Goal: Information Seeking & Learning: Learn about a topic

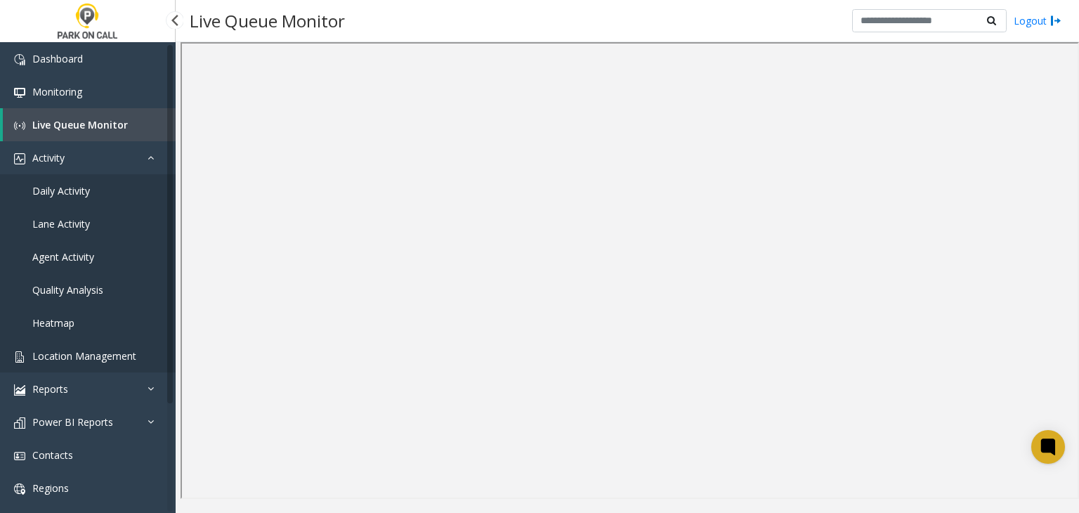
click at [92, 346] on link "Location Management" at bounding box center [88, 355] width 176 height 33
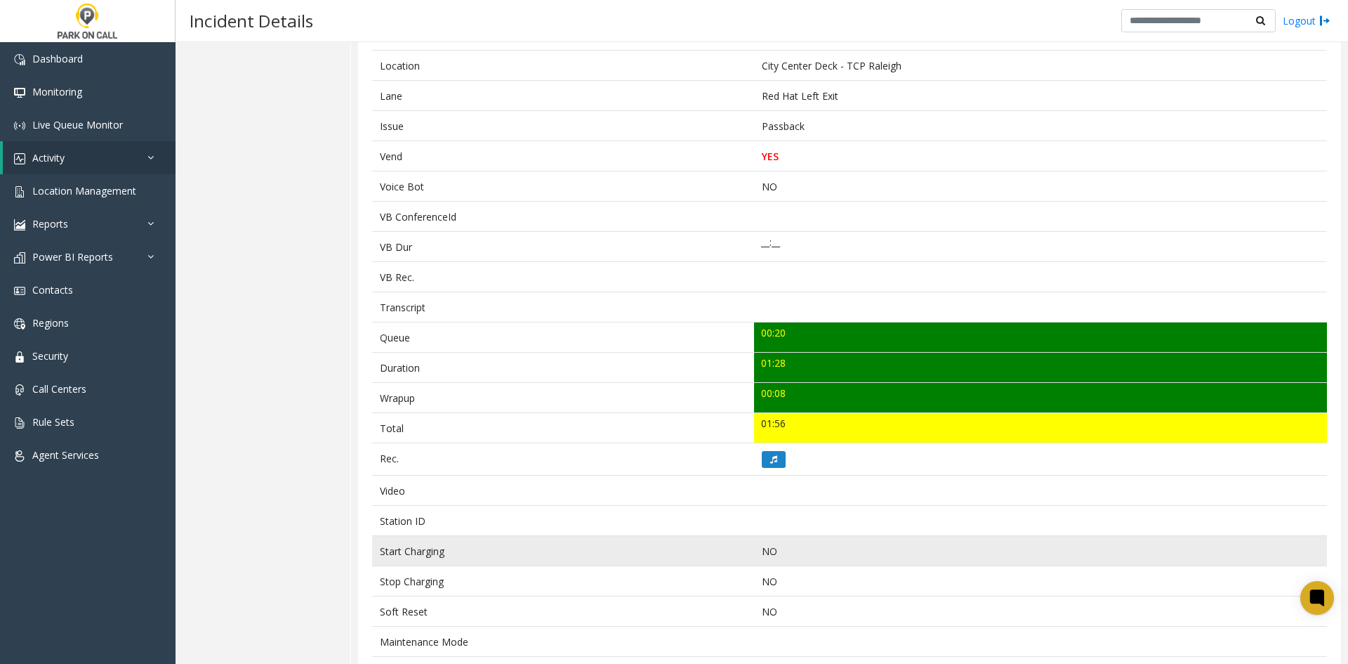
scroll to position [281, 0]
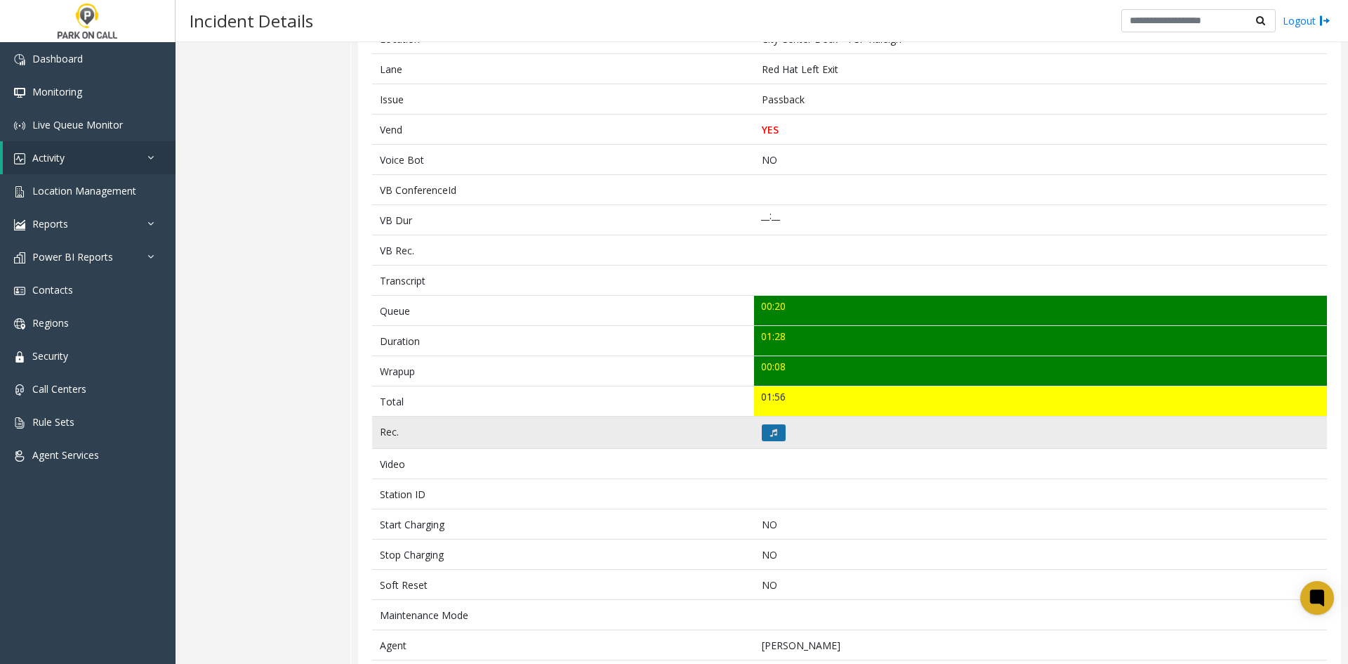
click at [772, 428] on icon at bounding box center [773, 432] width 7 height 8
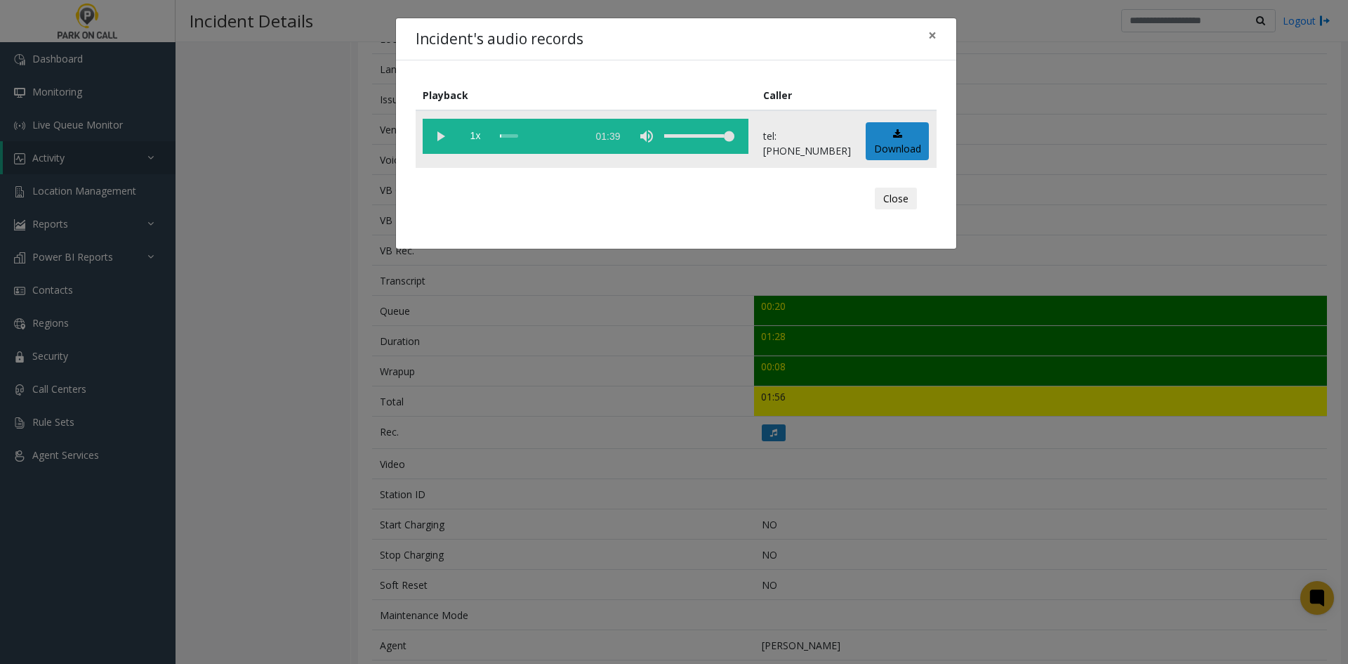
click at [428, 133] on vg-play-pause at bounding box center [440, 136] width 35 height 35
click at [473, 136] on span "1x" at bounding box center [475, 136] width 35 height 35
click at [473, 136] on span "1.5x" at bounding box center [475, 136] width 35 height 35
click at [476, 365] on div "Incident's audio records × Playback Caller 2x 01:39 tel:9194009015 Download Clo…" at bounding box center [674, 332] width 1348 height 664
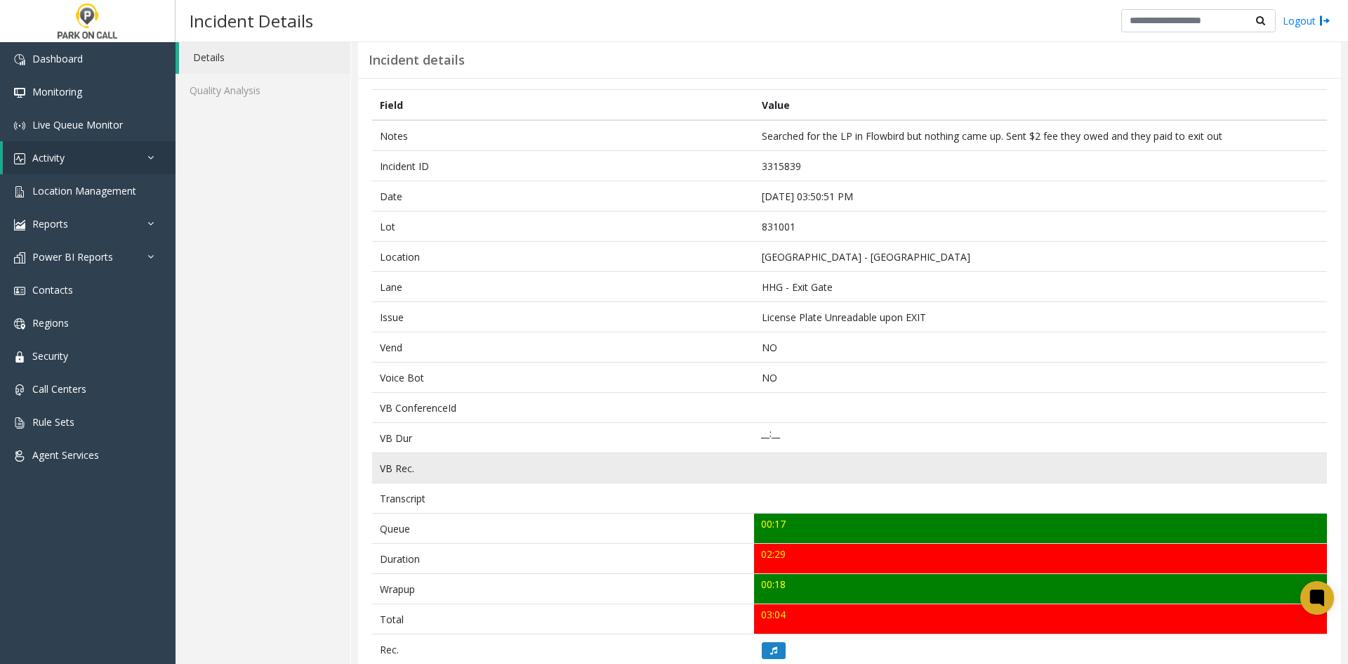
scroll to position [70, 0]
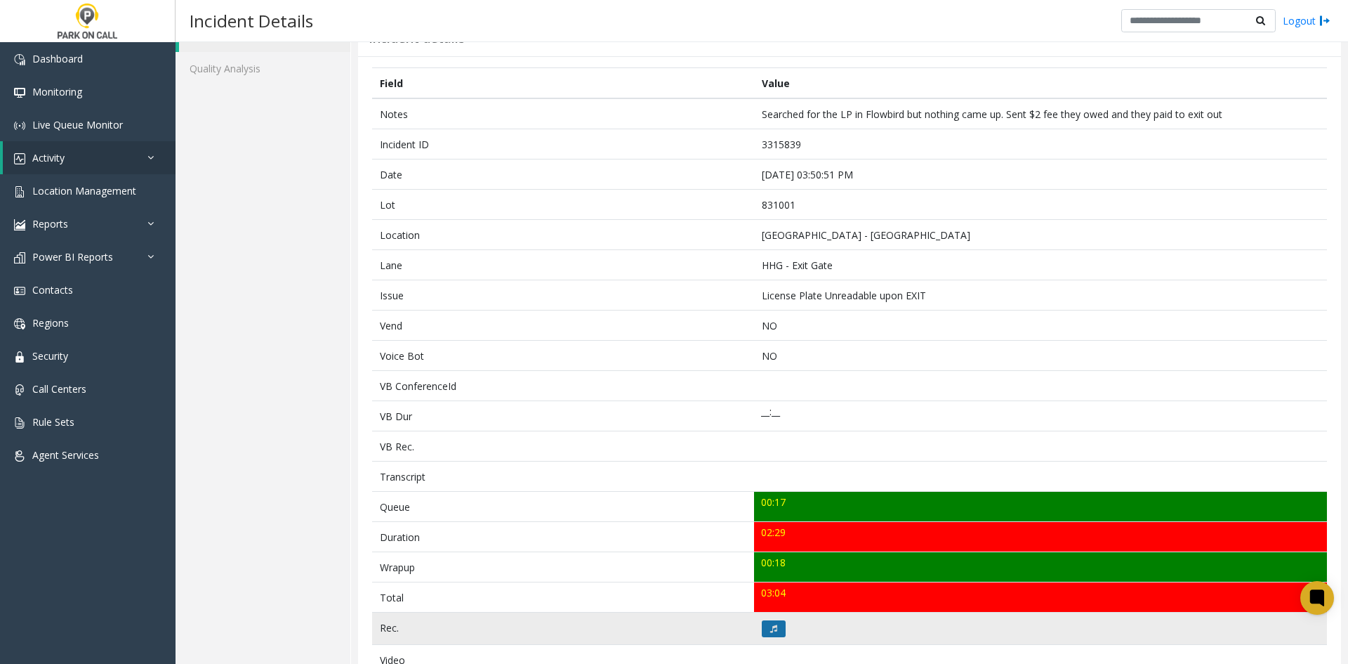
click at [771, 620] on button at bounding box center [774, 628] width 24 height 17
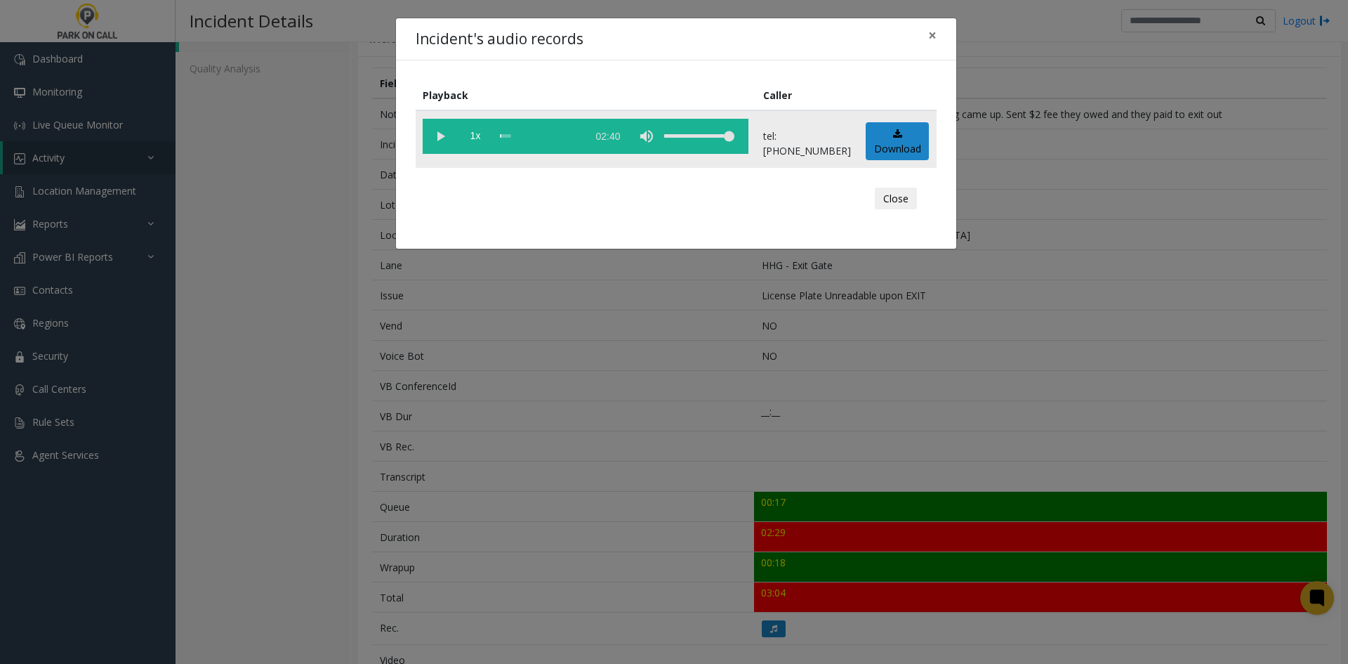
click at [426, 145] on vg-play-pause at bounding box center [440, 136] width 35 height 35
click at [468, 138] on span "1x" at bounding box center [475, 136] width 35 height 35
click at [468, 138] on span "1.5x" at bounding box center [475, 136] width 35 height 35
click at [448, 507] on div "Incident's audio records × Playback Caller 2x 02:40 tel:8310019002 Download Clo…" at bounding box center [674, 332] width 1348 height 664
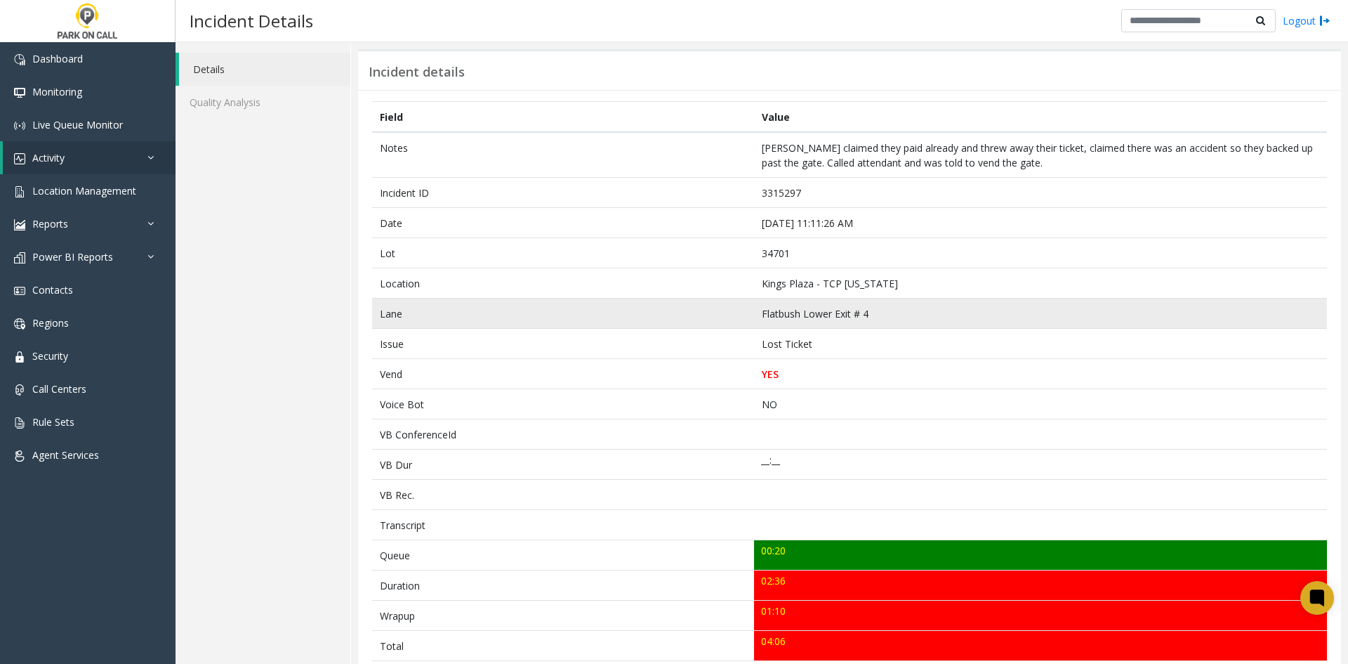
scroll to position [70, 0]
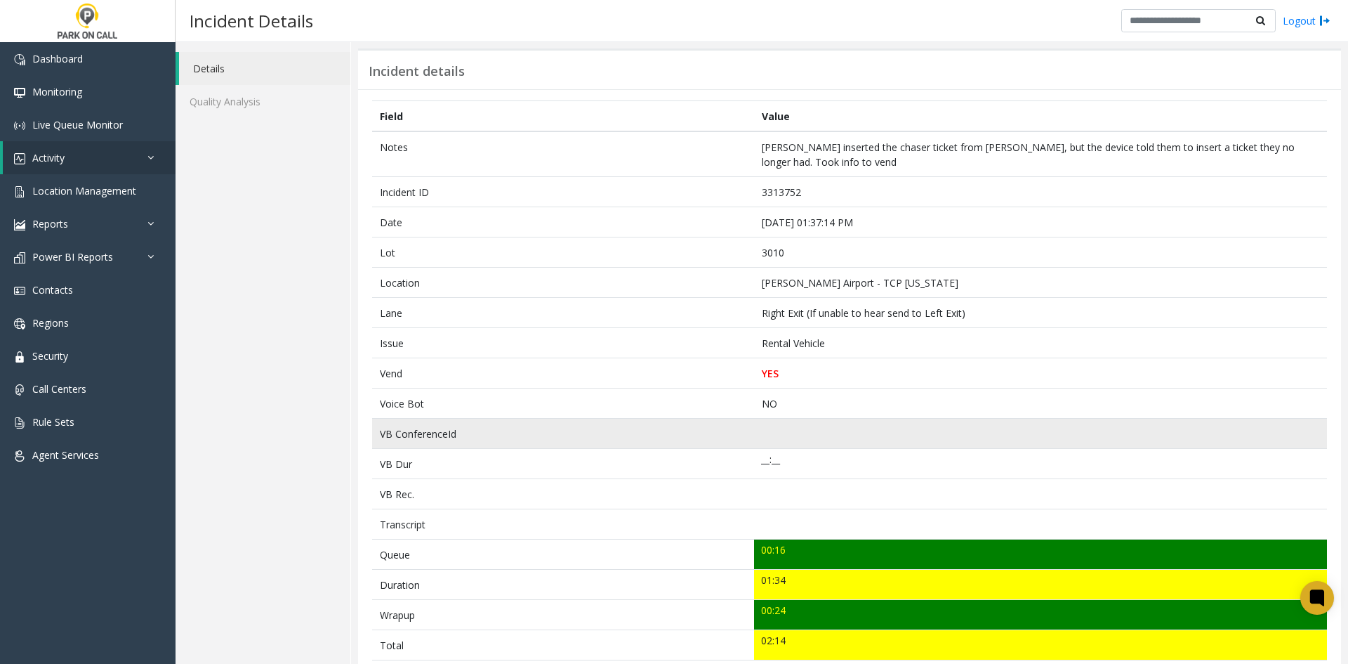
scroll to position [70, 0]
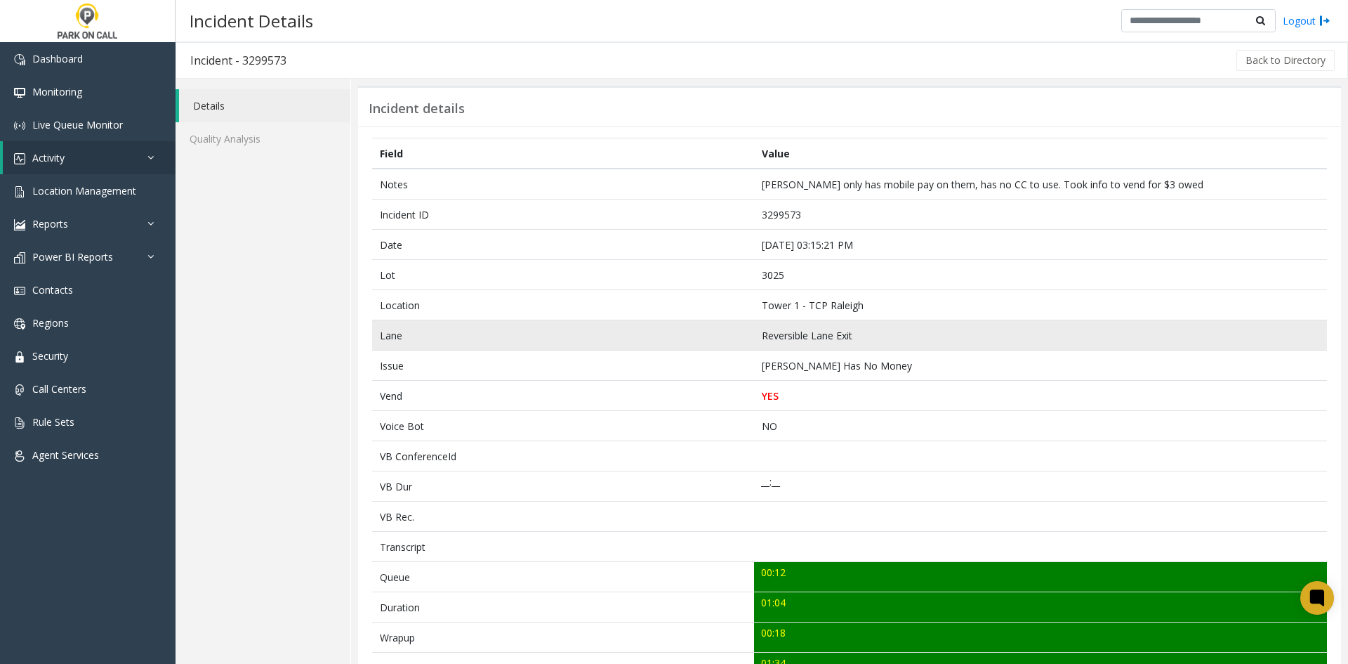
click at [477, 332] on td "Lane" at bounding box center [563, 335] width 382 height 30
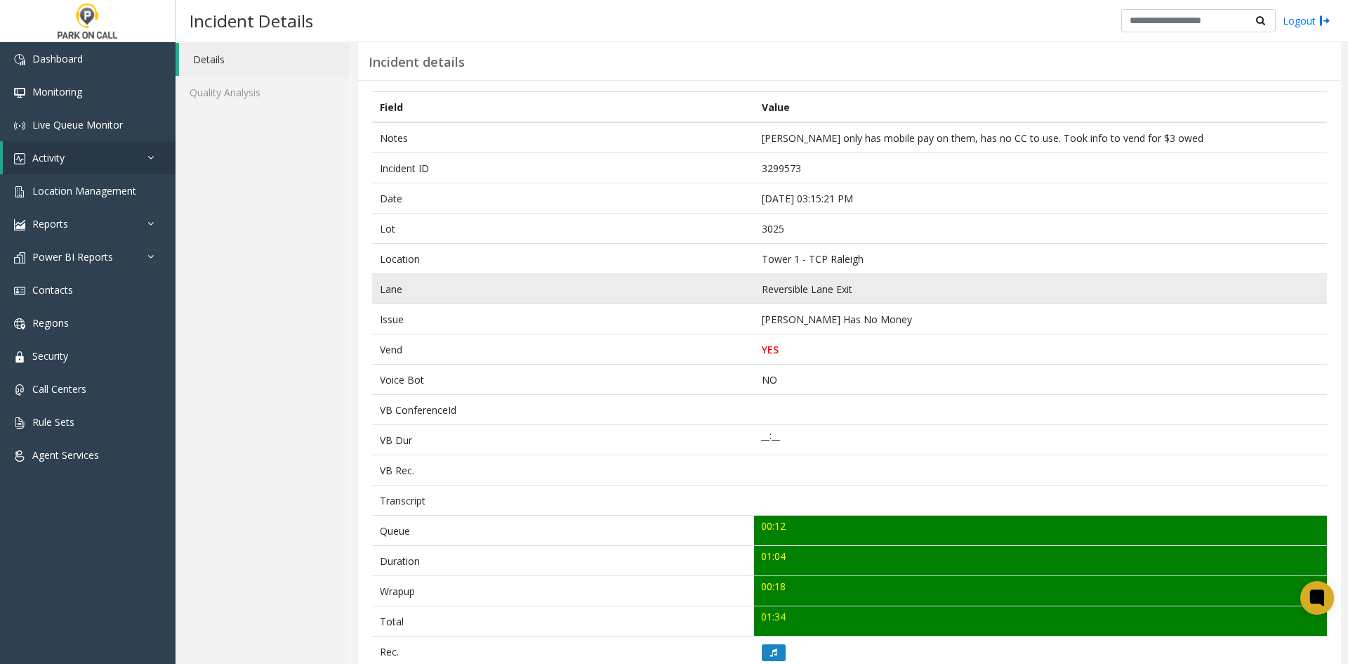
scroll to position [70, 0]
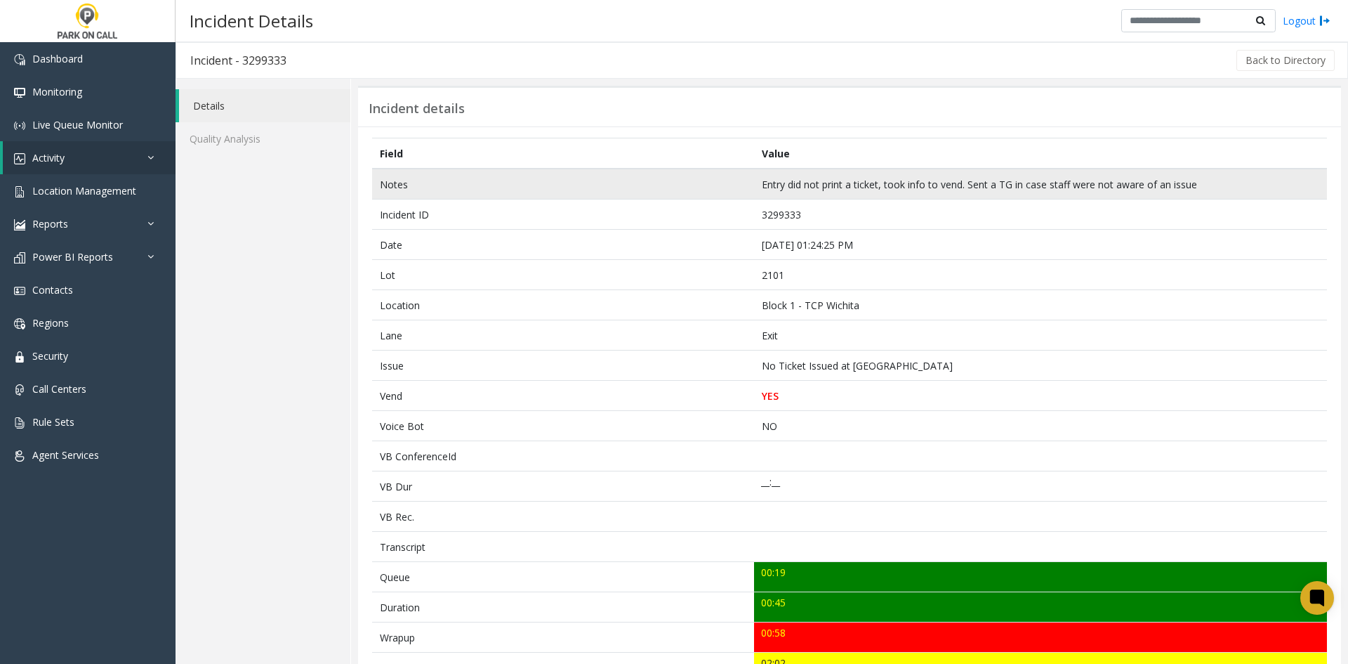
drag, startPoint x: 431, startPoint y: 154, endPoint x: 413, endPoint y: 178, distance: 30.6
click at [427, 169] on table "Field Value Notes Entry did not print a ticket, took info to vend. Sent a TG in…" at bounding box center [849, 607] width 955 height 939
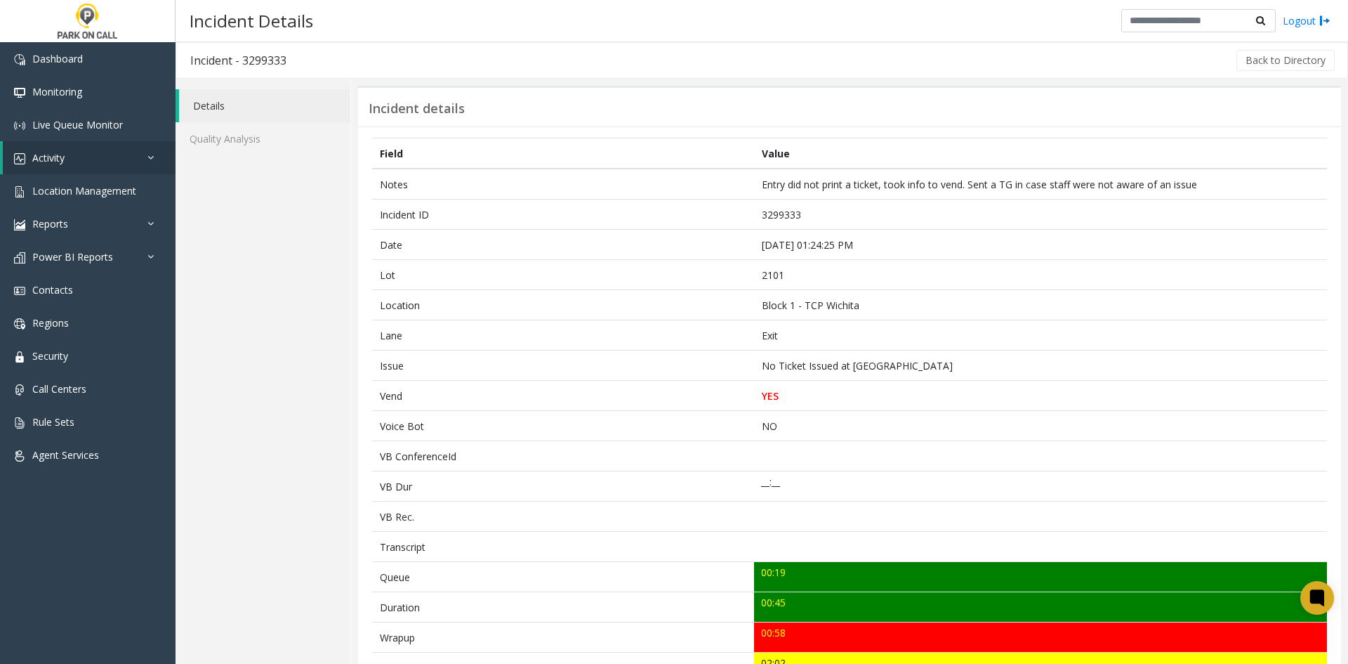
click at [364, 260] on div "Field Value Notes Entry did not print a ticket, took info to vend. Sent a TG in…" at bounding box center [849, 613] width 983 height 974
